Goal: Information Seeking & Learning: Learn about a topic

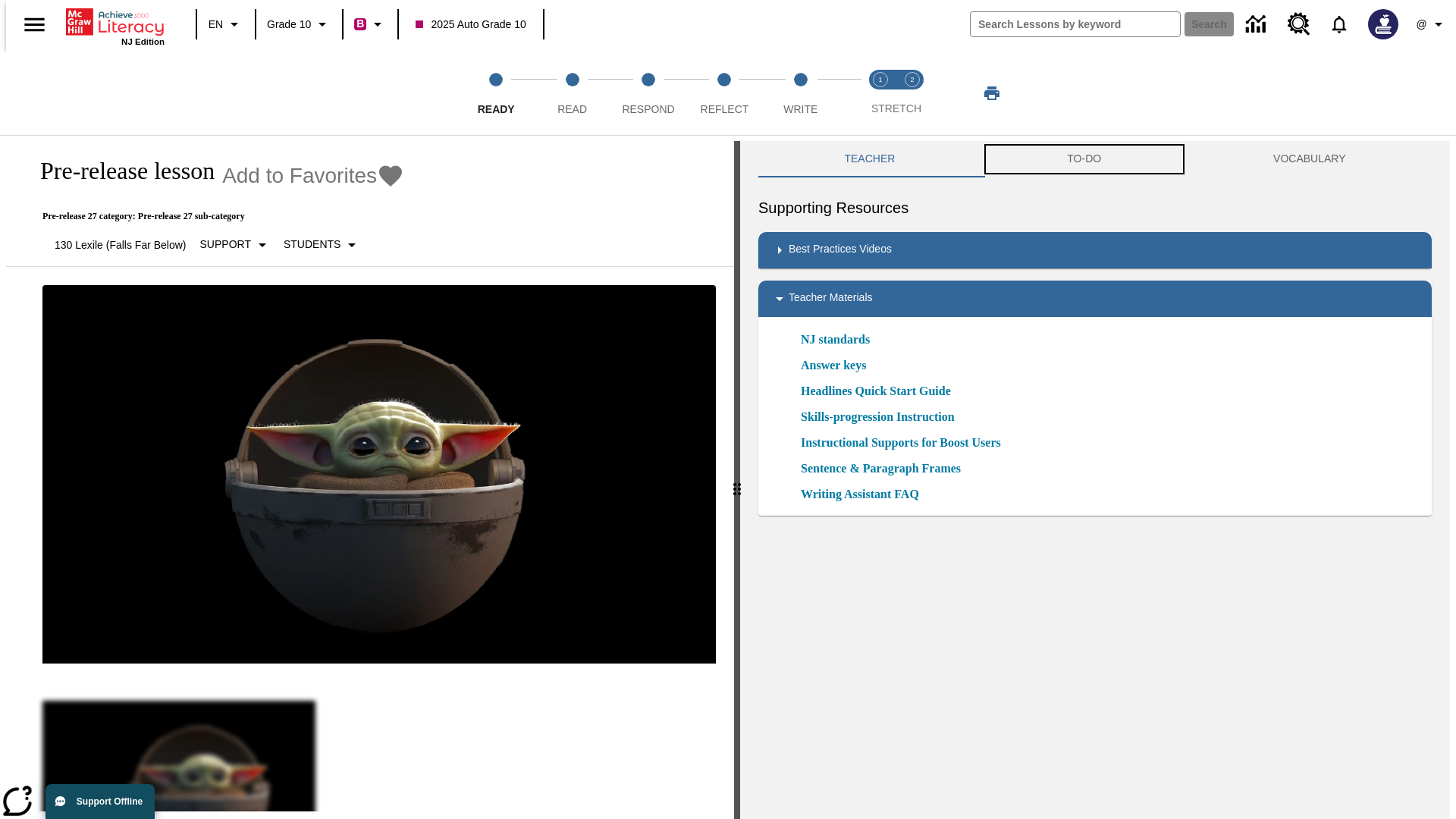
click at [1085, 159] on button "TO-DO" at bounding box center [1085, 159] width 206 height 36
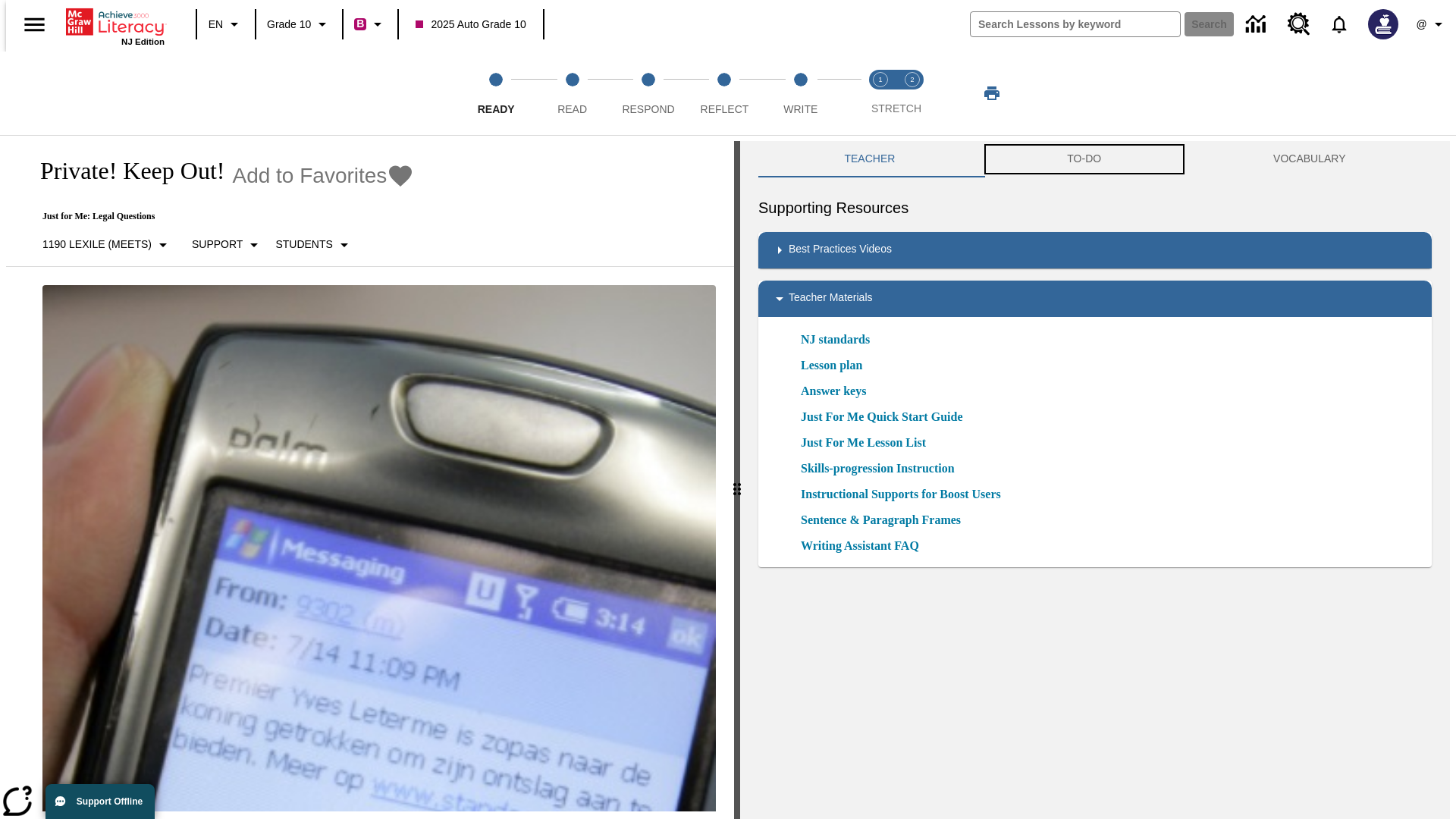
click at [1085, 159] on button "TO-DO" at bounding box center [1085, 159] width 206 height 36
